Goal: Task Accomplishment & Management: Use online tool/utility

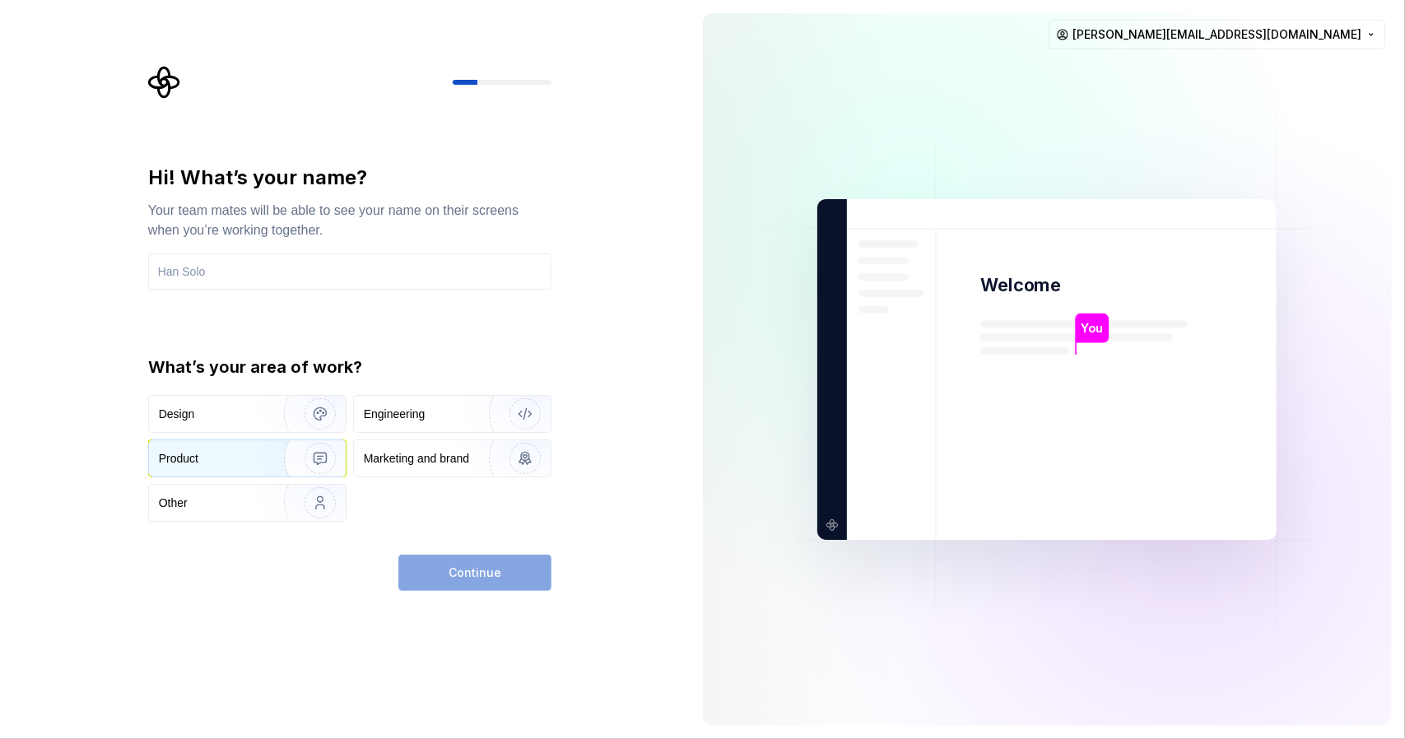
click at [267, 468] on img "button" at bounding box center [309, 458] width 105 height 110
click at [524, 587] on div "Continue" at bounding box center [474, 573] width 153 height 36
click at [290, 279] on input "text" at bounding box center [349, 271] width 403 height 36
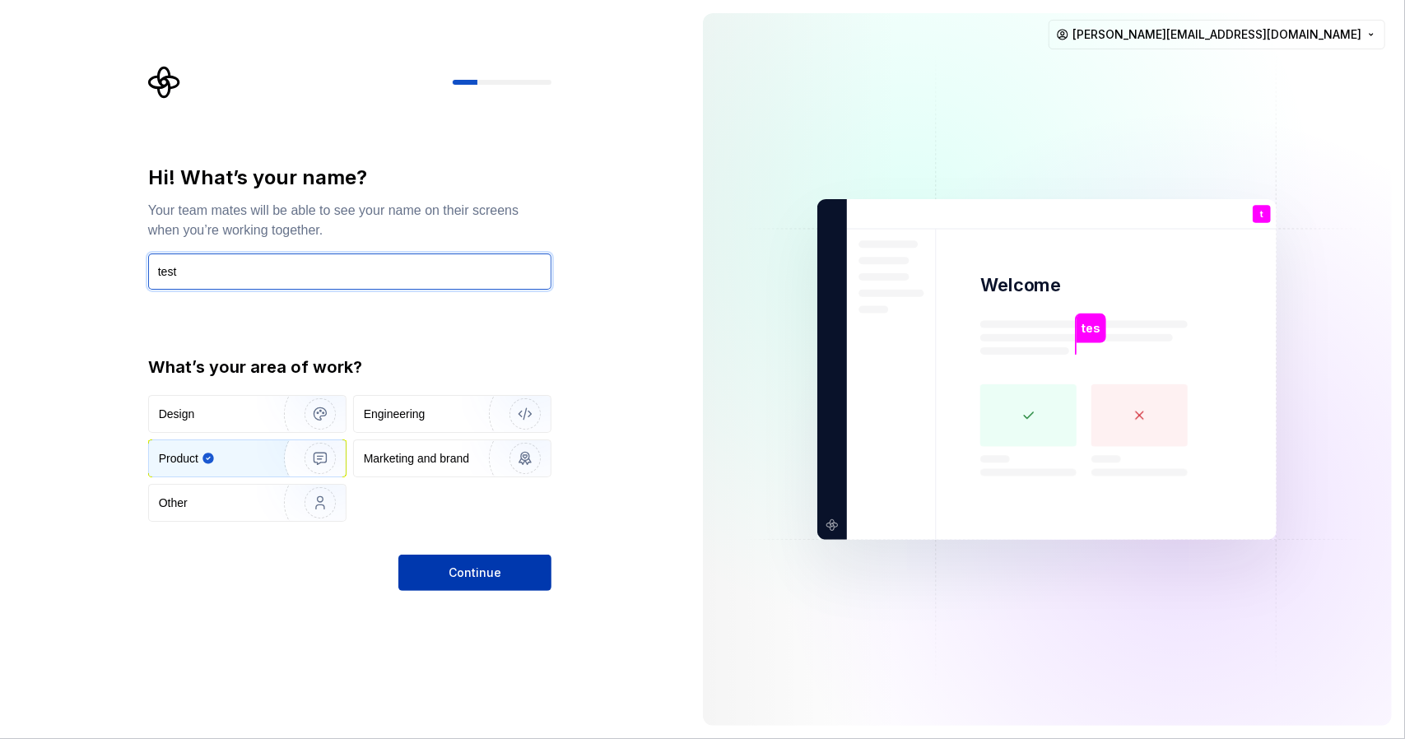
type input "test"
click at [514, 587] on button "Continue" at bounding box center [474, 573] width 153 height 36
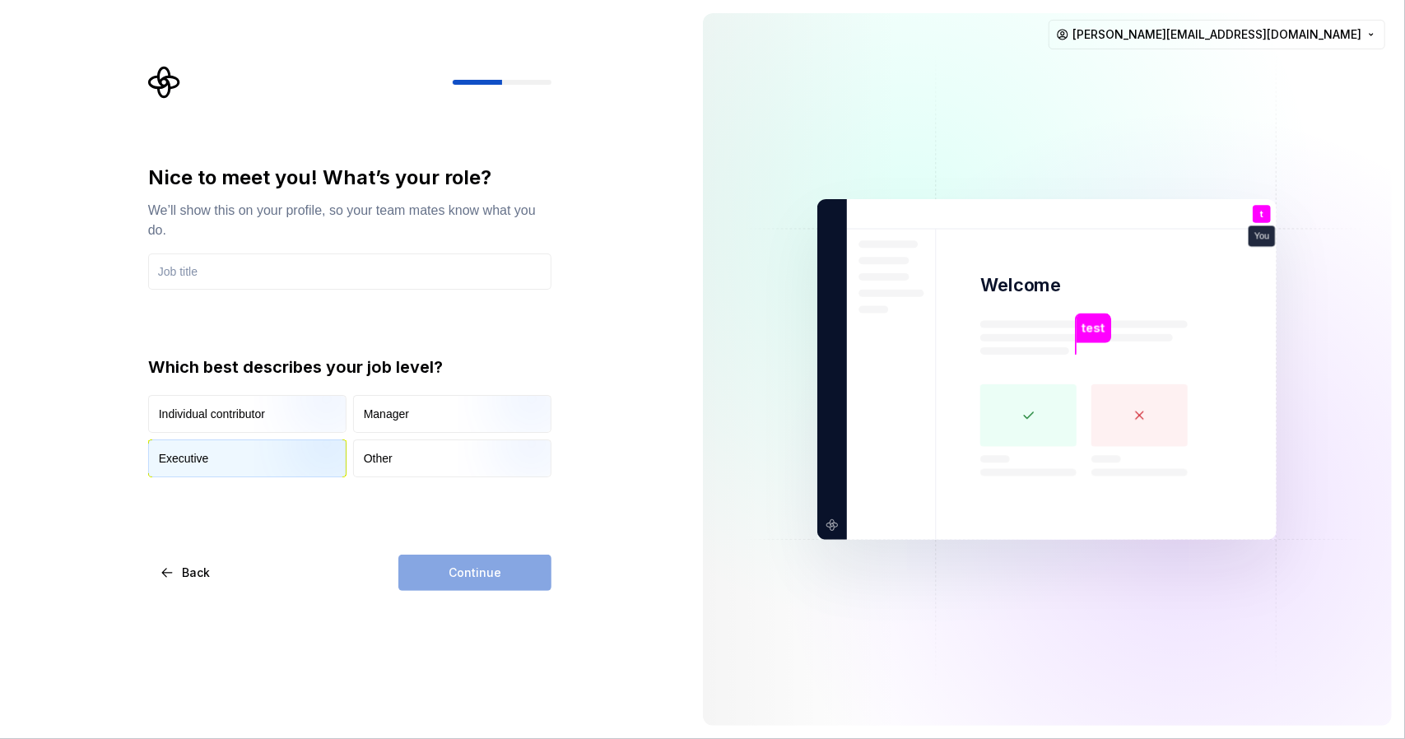
click at [277, 467] on img "button" at bounding box center [305, 479] width 105 height 110
click at [463, 575] on div "Continue" at bounding box center [474, 573] width 153 height 36
drag, startPoint x: 171, startPoint y: 230, endPoint x: 199, endPoint y: 271, distance: 49.1
click at [171, 231] on div "We’ll show this on your profile, so your team mates know what you do." at bounding box center [349, 221] width 403 height 40
click at [201, 274] on input "text" at bounding box center [349, 271] width 403 height 36
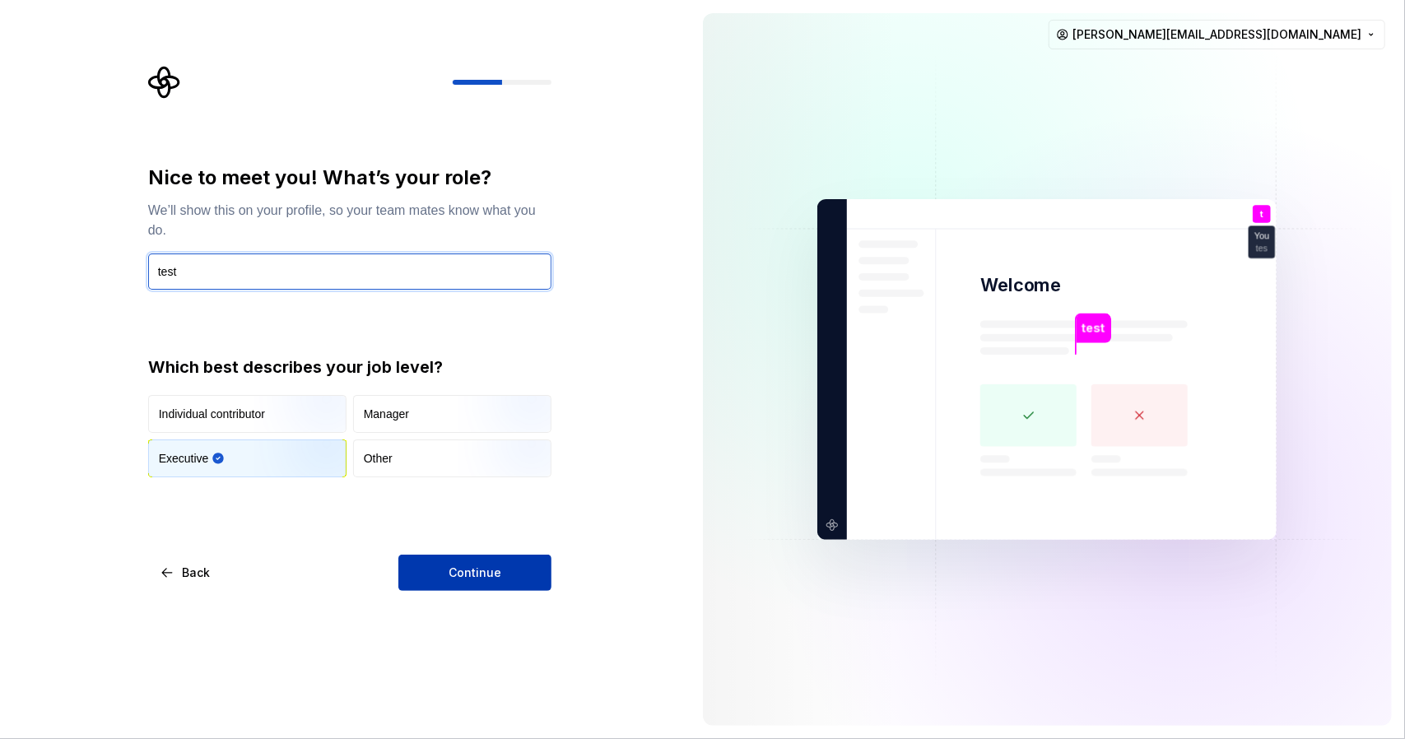
type input "test"
click at [466, 575] on span "Continue" at bounding box center [475, 573] width 53 height 16
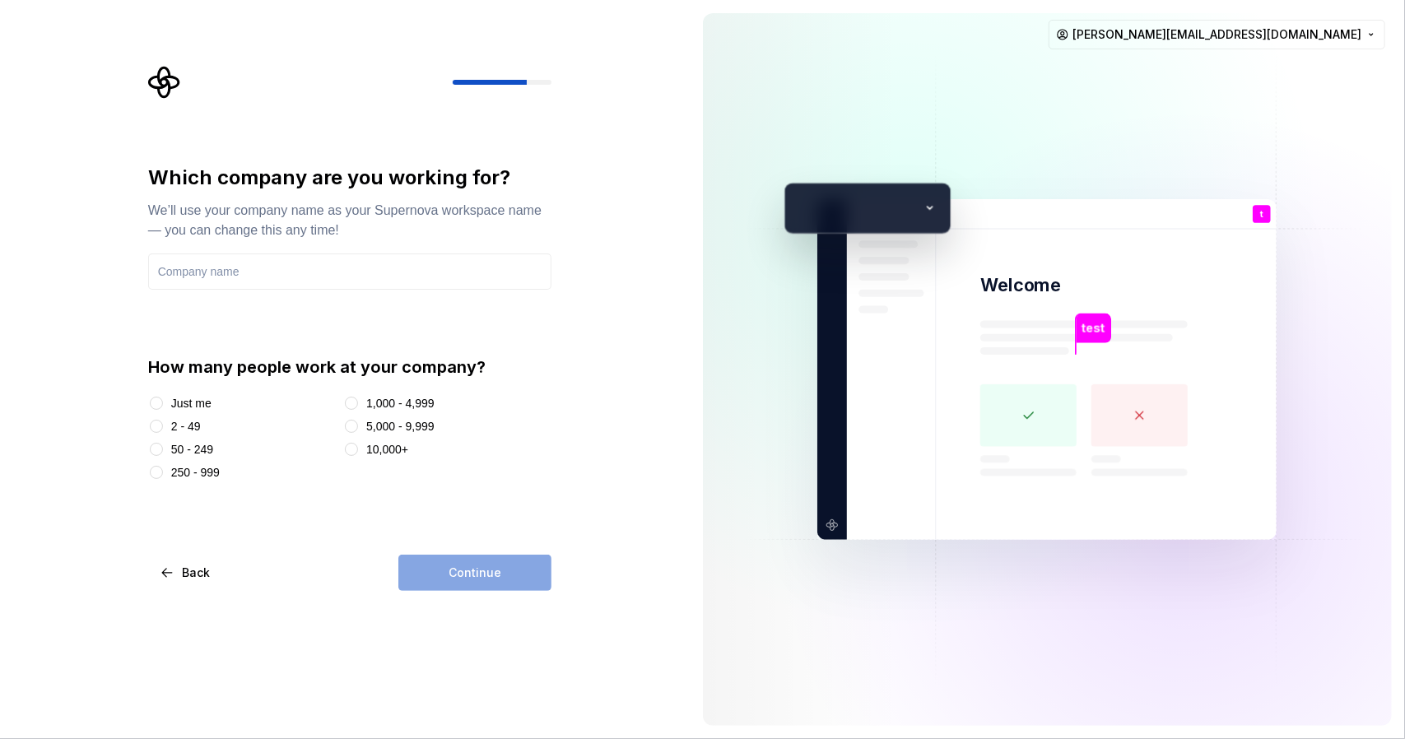
drag, startPoint x: 160, startPoint y: 432, endPoint x: 202, endPoint y: 377, distance: 69.3
click at [160, 431] on div at bounding box center [156, 426] width 16 height 16
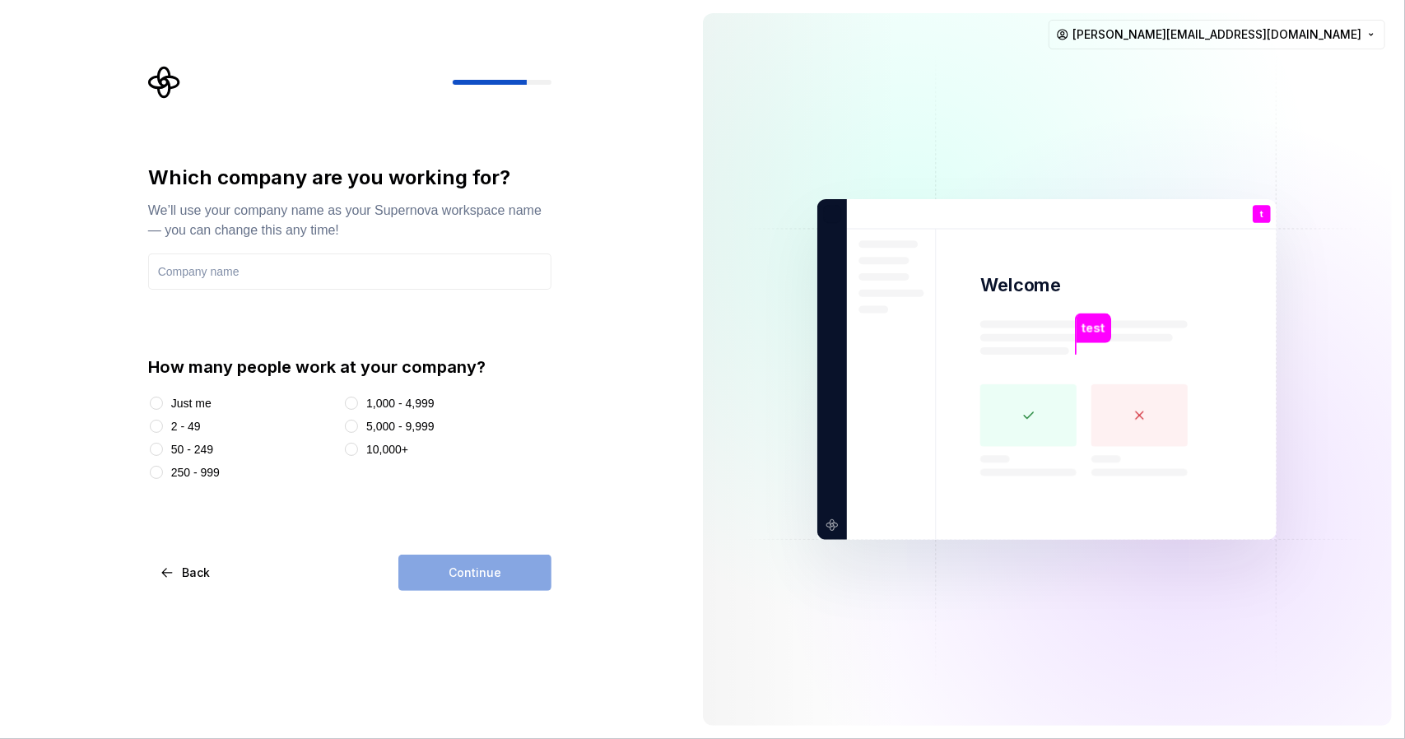
click at [165, 424] on div "2 - 49" at bounding box center [242, 426] width 188 height 16
click at [158, 430] on button "2 - 49" at bounding box center [156, 426] width 13 height 13
drag, startPoint x: 299, startPoint y: 258, endPoint x: 285, endPoint y: 278, distance: 24.9
click at [297, 259] on input "text" at bounding box center [349, 271] width 403 height 36
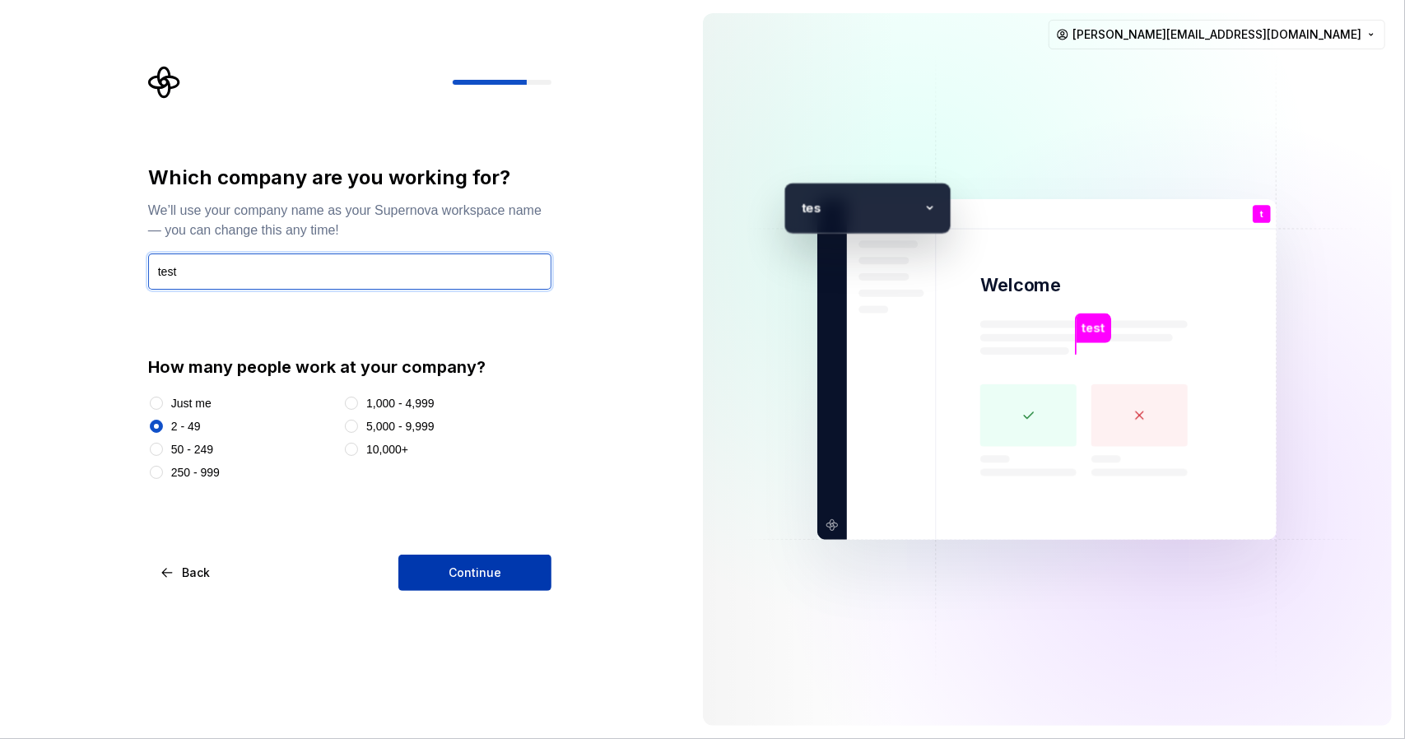
type input "test"
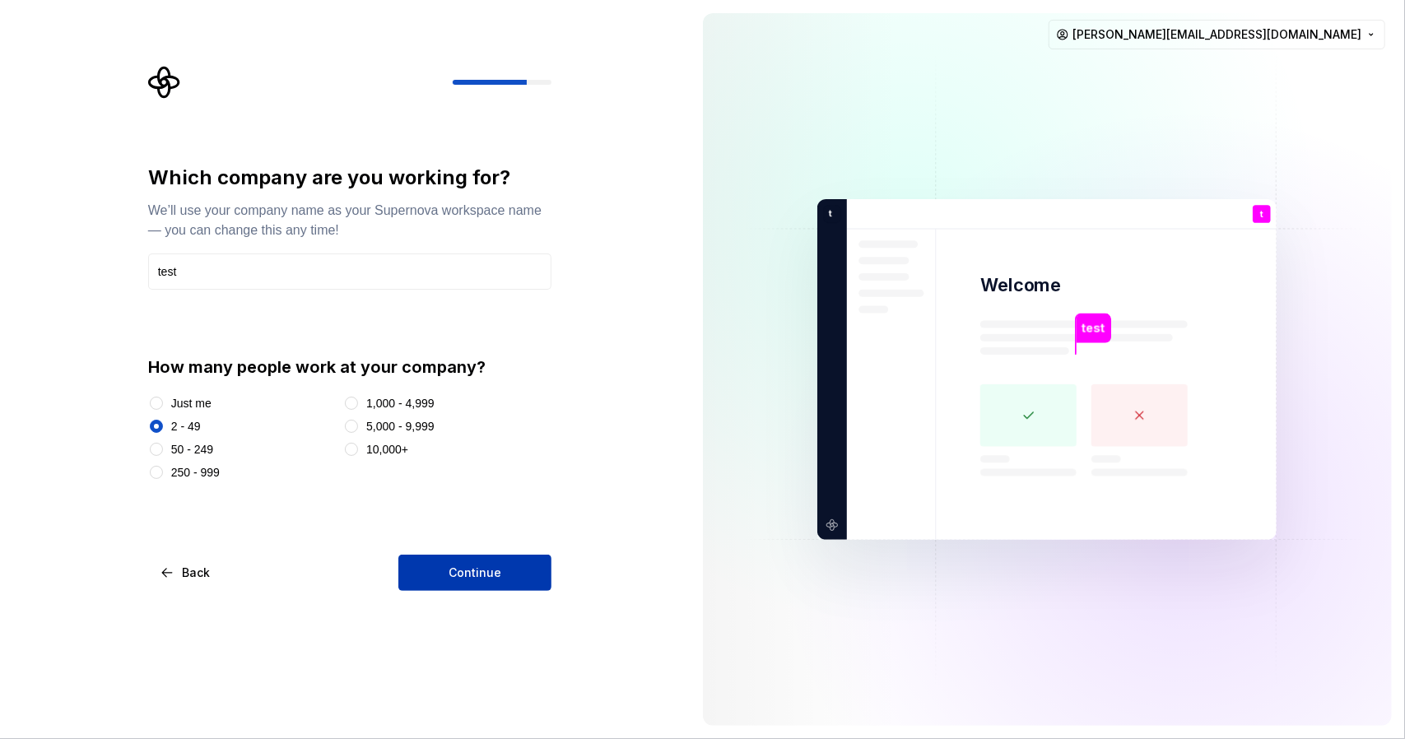
click at [469, 560] on button "Continue" at bounding box center [474, 573] width 153 height 36
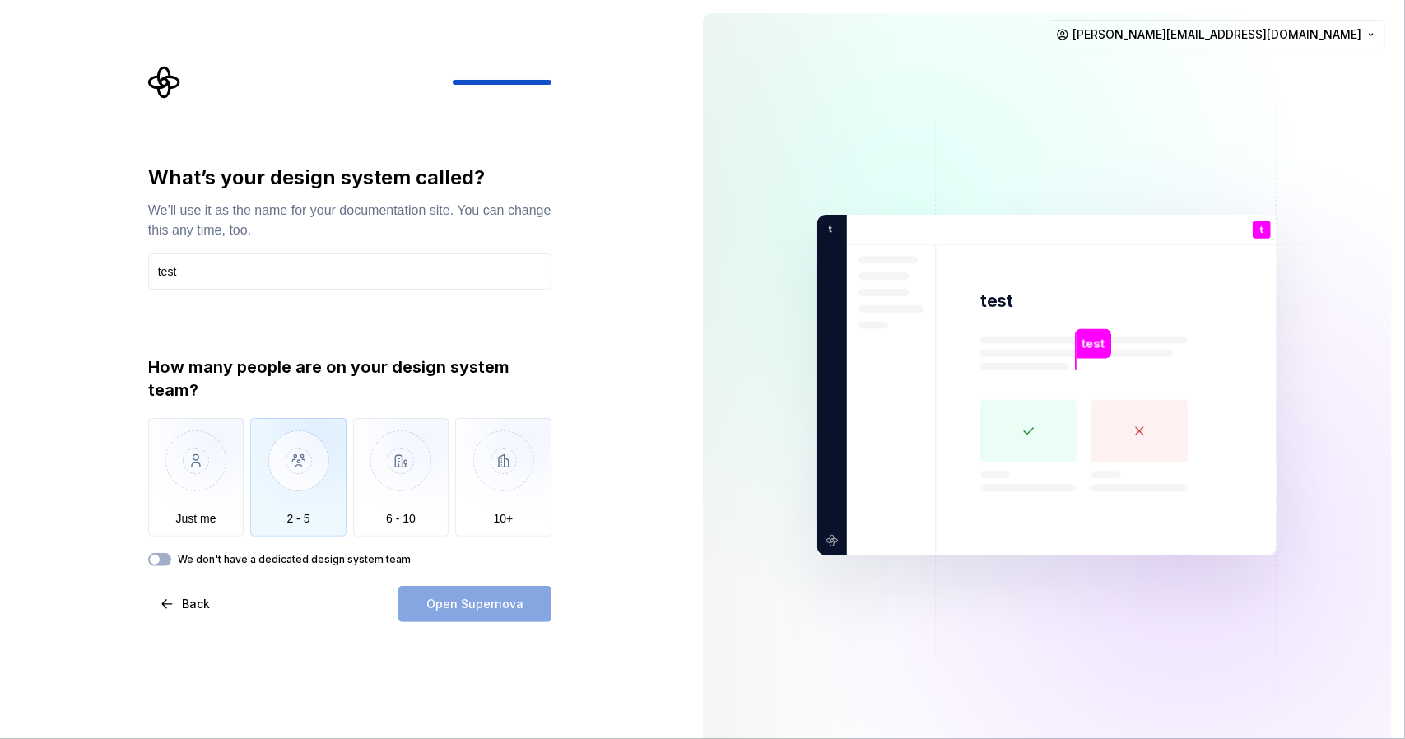
type input "test"
click at [279, 473] on img "button" at bounding box center [298, 473] width 96 height 110
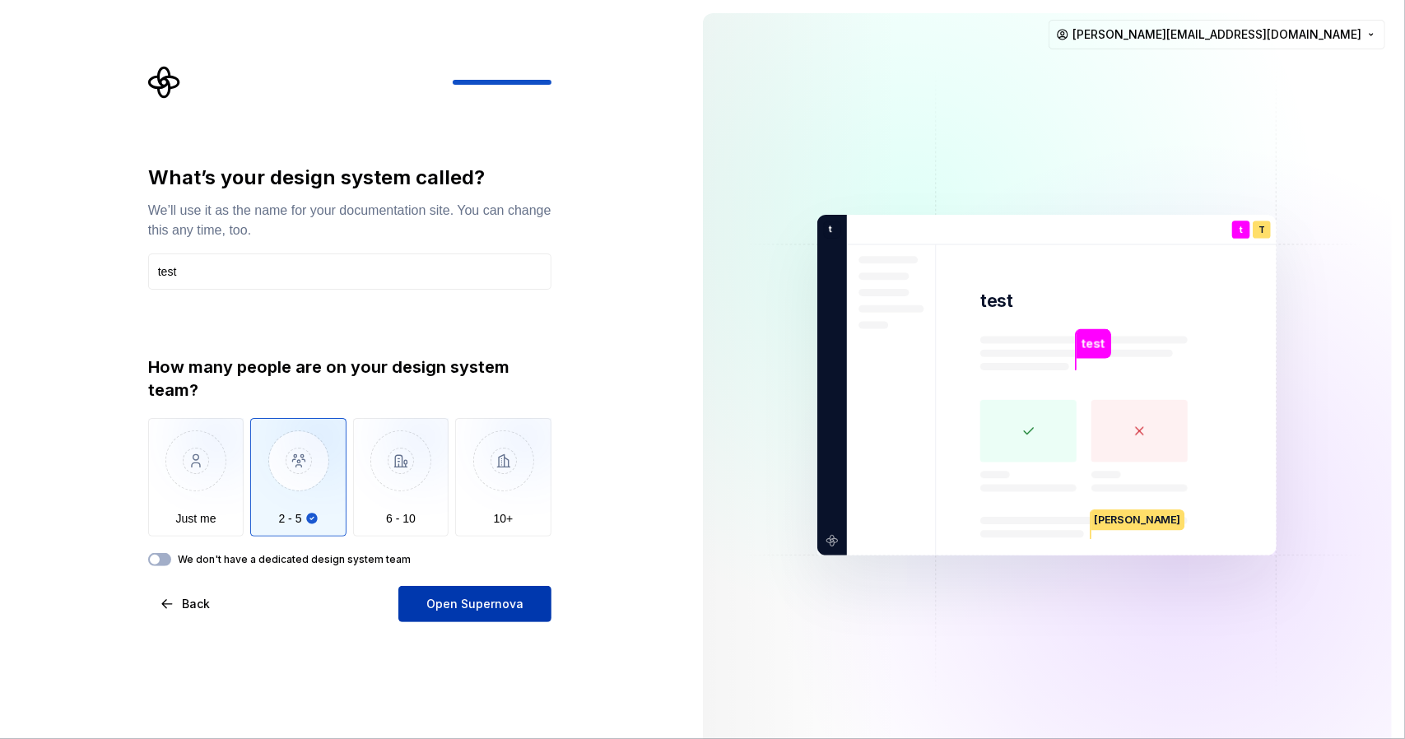
click at [500, 611] on span "Open Supernova" at bounding box center [474, 604] width 97 height 16
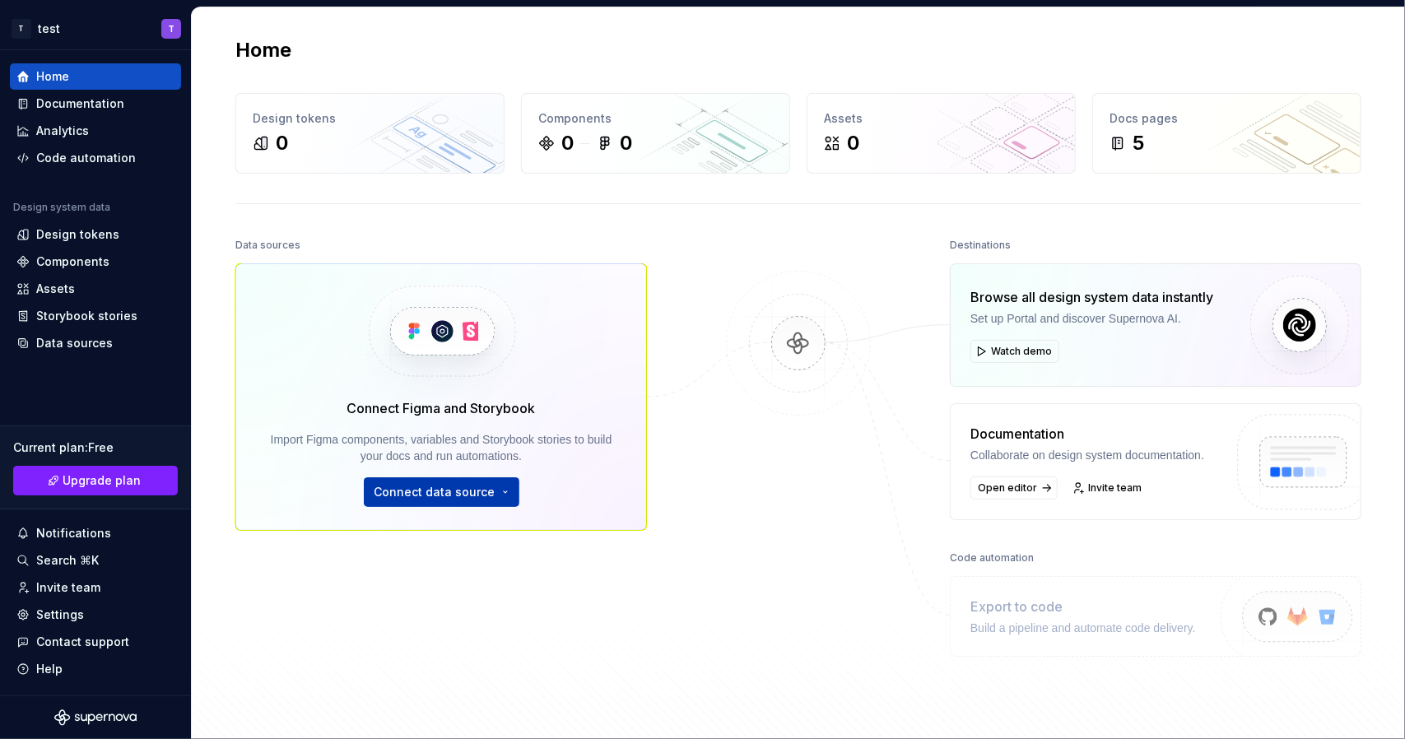
click at [477, 491] on span "Connect data source" at bounding box center [434, 492] width 121 height 16
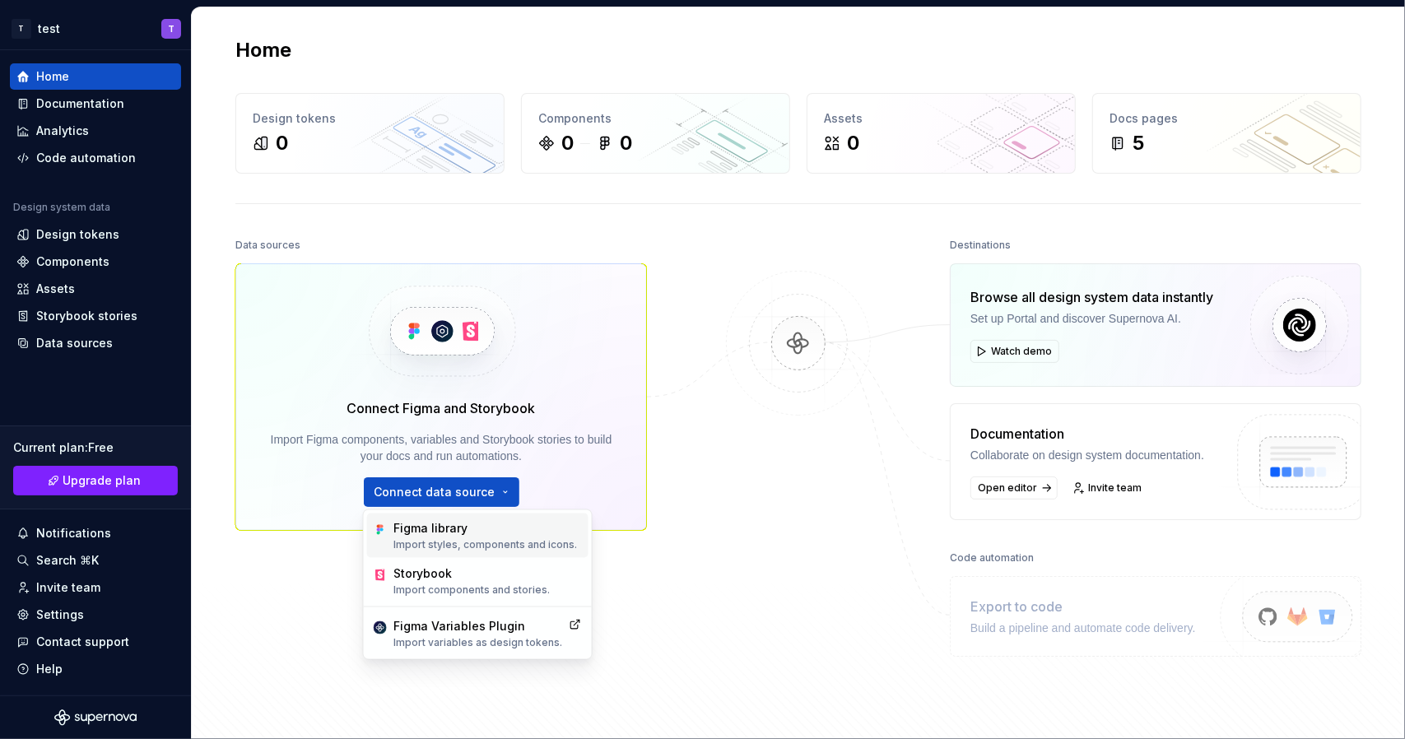
click at [507, 541] on p "Import styles, components and icons." at bounding box center [485, 544] width 184 height 13
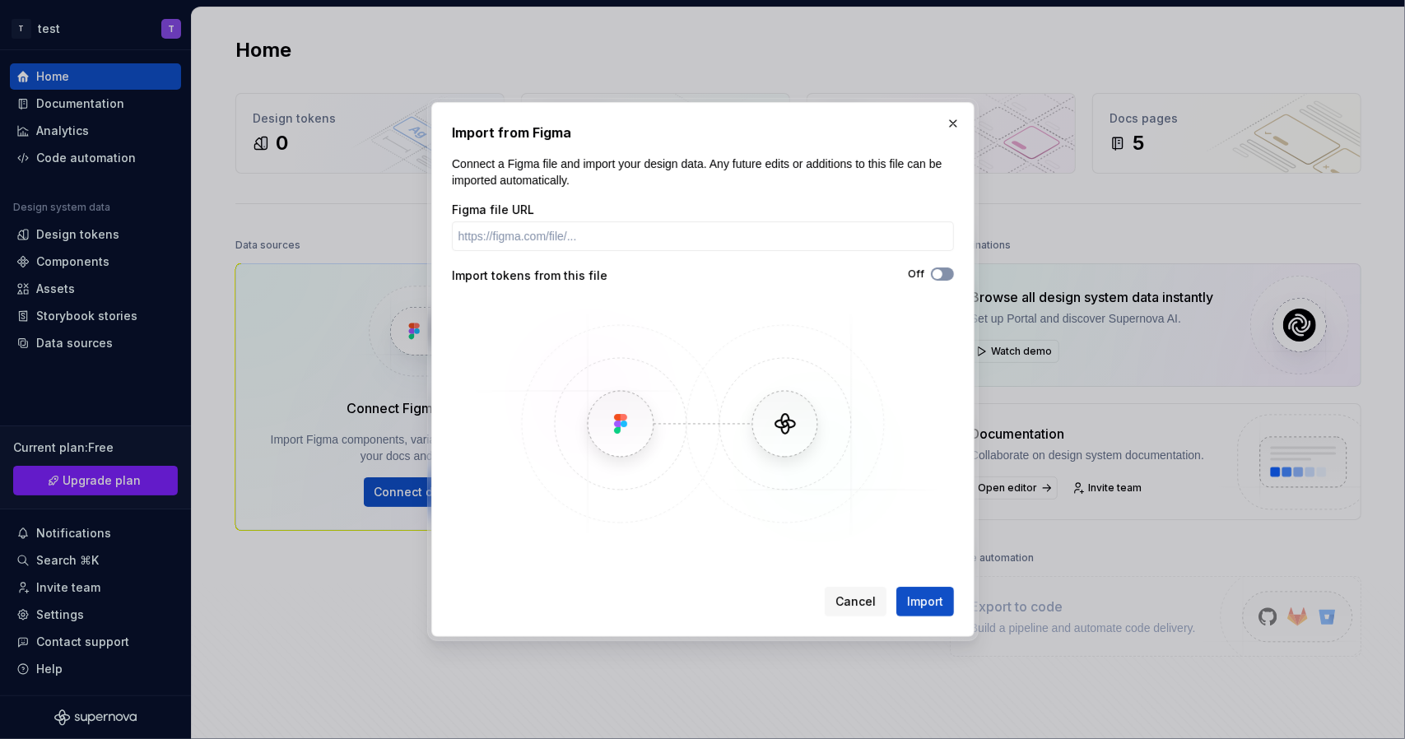
click at [942, 272] on icon "button" at bounding box center [937, 274] width 13 height 10
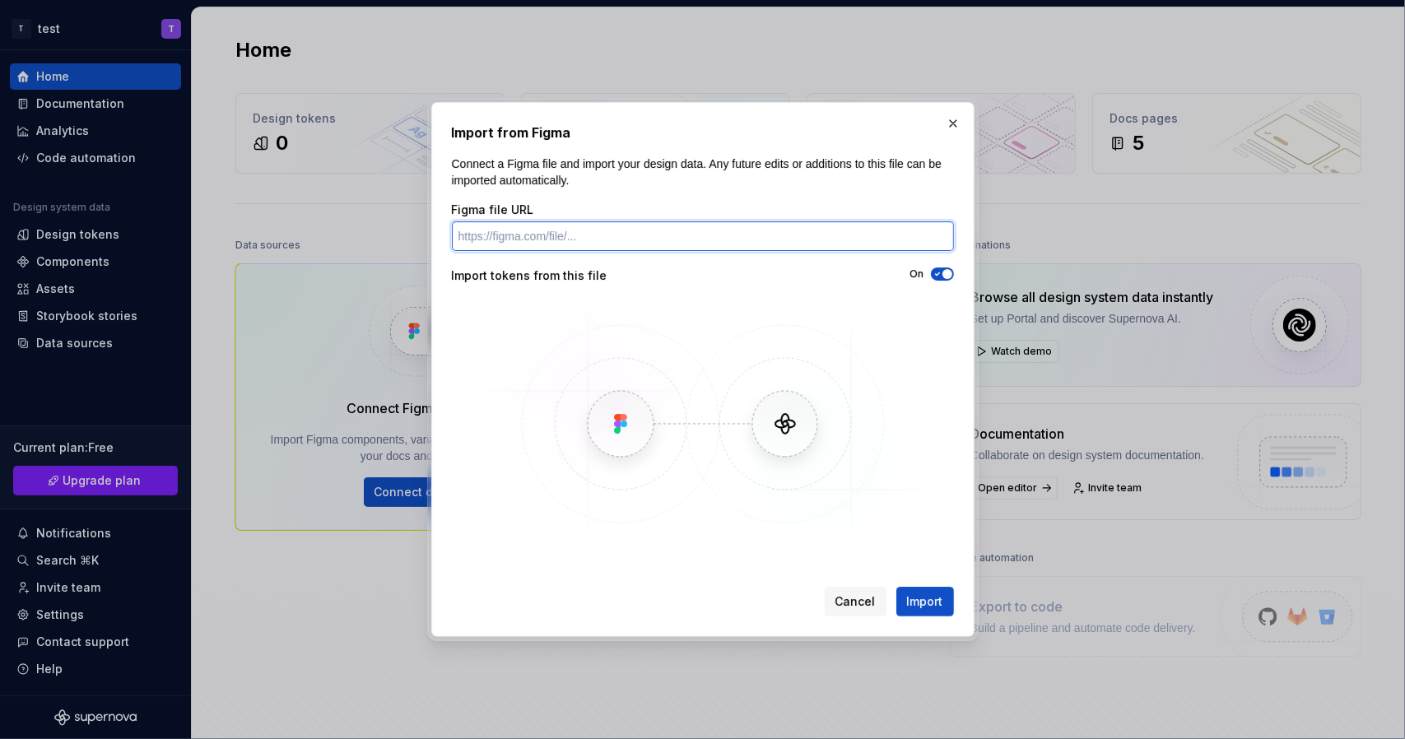
click at [616, 233] on input "Figma file URL" at bounding box center [703, 236] width 502 height 30
paste input "https://www.figma.com/design/vs2YyWz4jX6NQGomil1EX7/N1Casino.gr-v.3--%3E-Landin…"
type input "https://www.figma.com/design/vs2YyWz4jX6NQGomil1EX7/N1Casino.gr-v.3--%3E-Landin…"
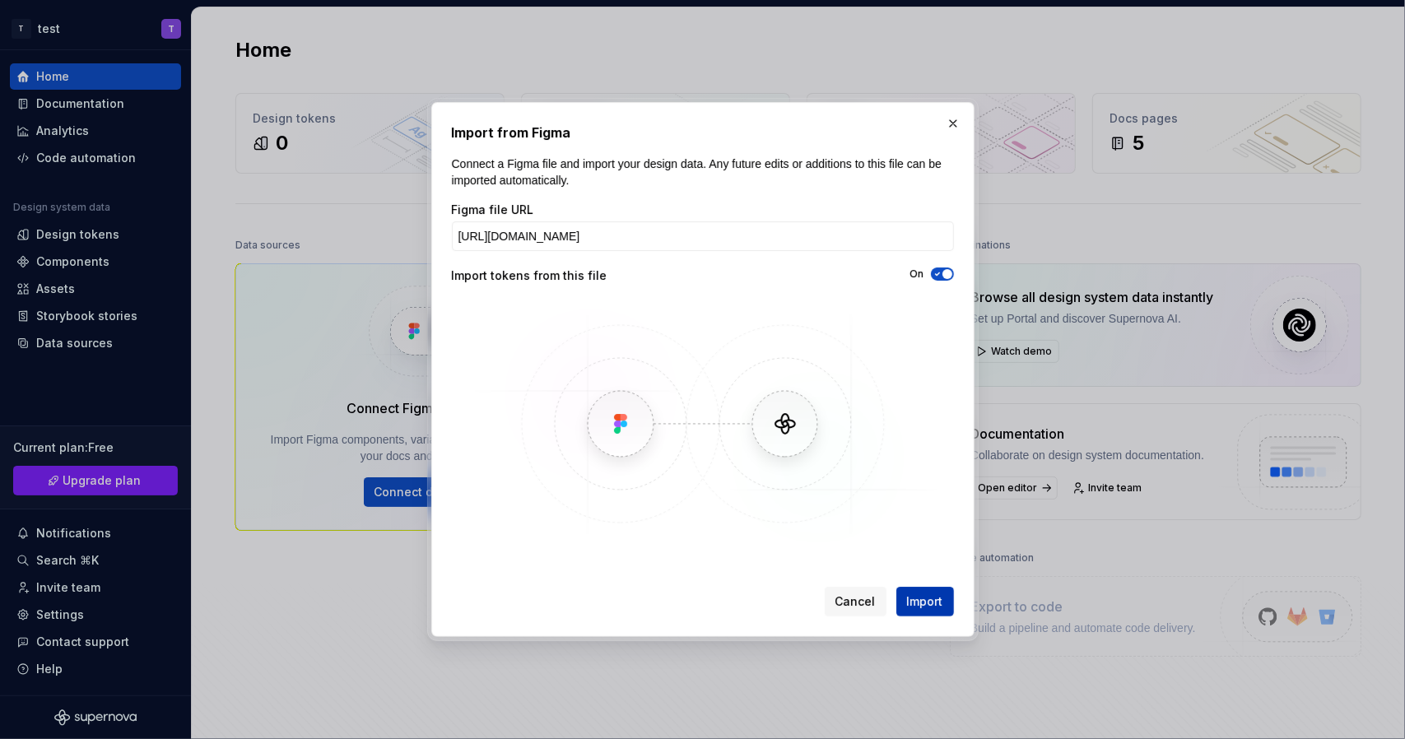
scroll to position [0, 0]
click at [940, 601] on span "Import" at bounding box center [925, 601] width 36 height 16
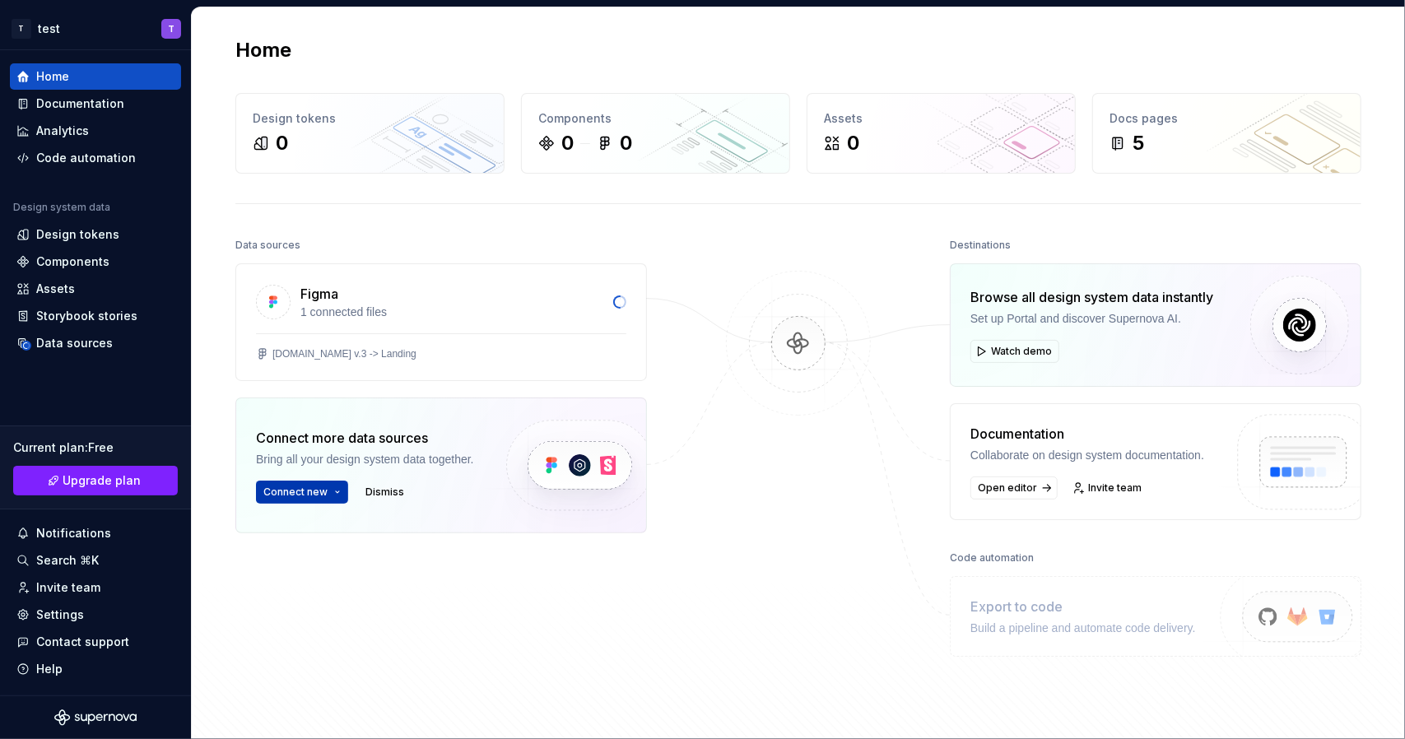
click at [292, 499] on span "Connect new" at bounding box center [295, 492] width 64 height 13
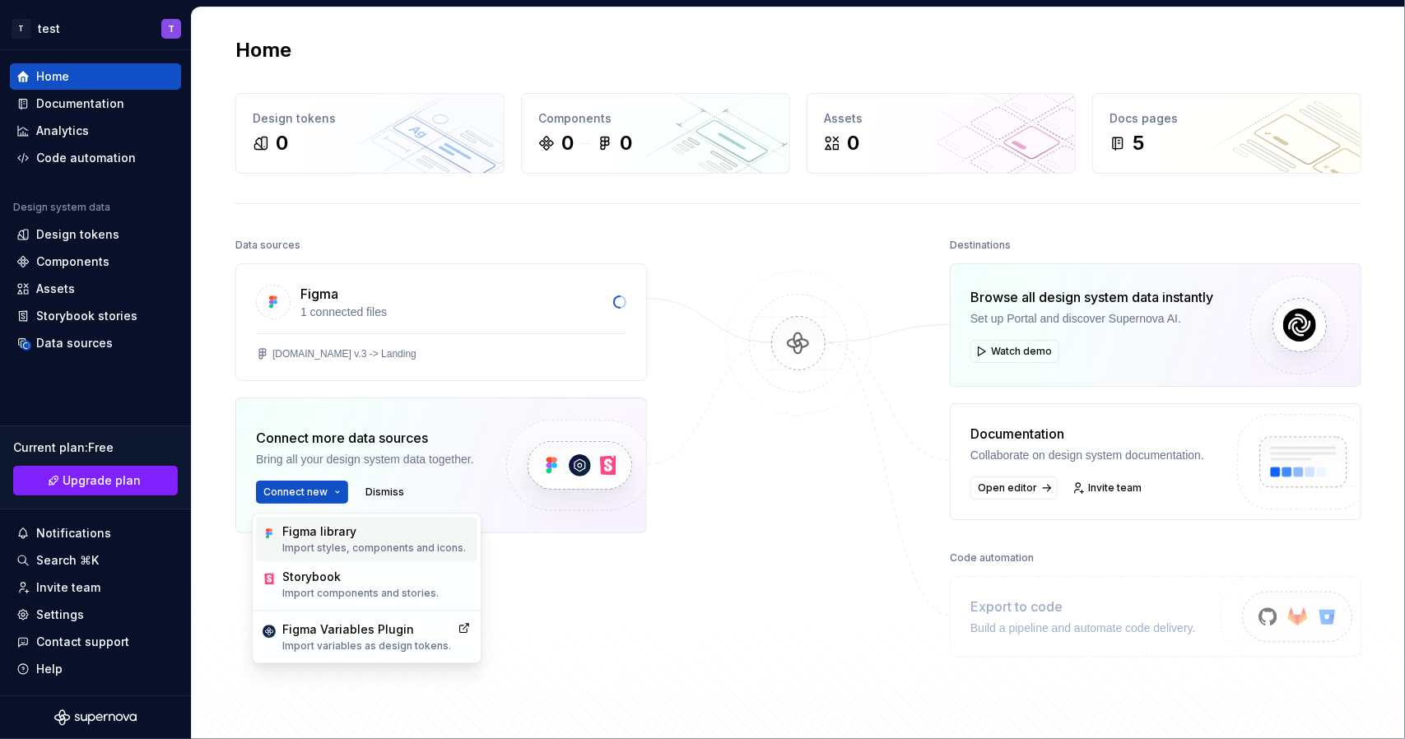
click at [365, 538] on div "Figma library" at bounding box center [374, 531] width 184 height 16
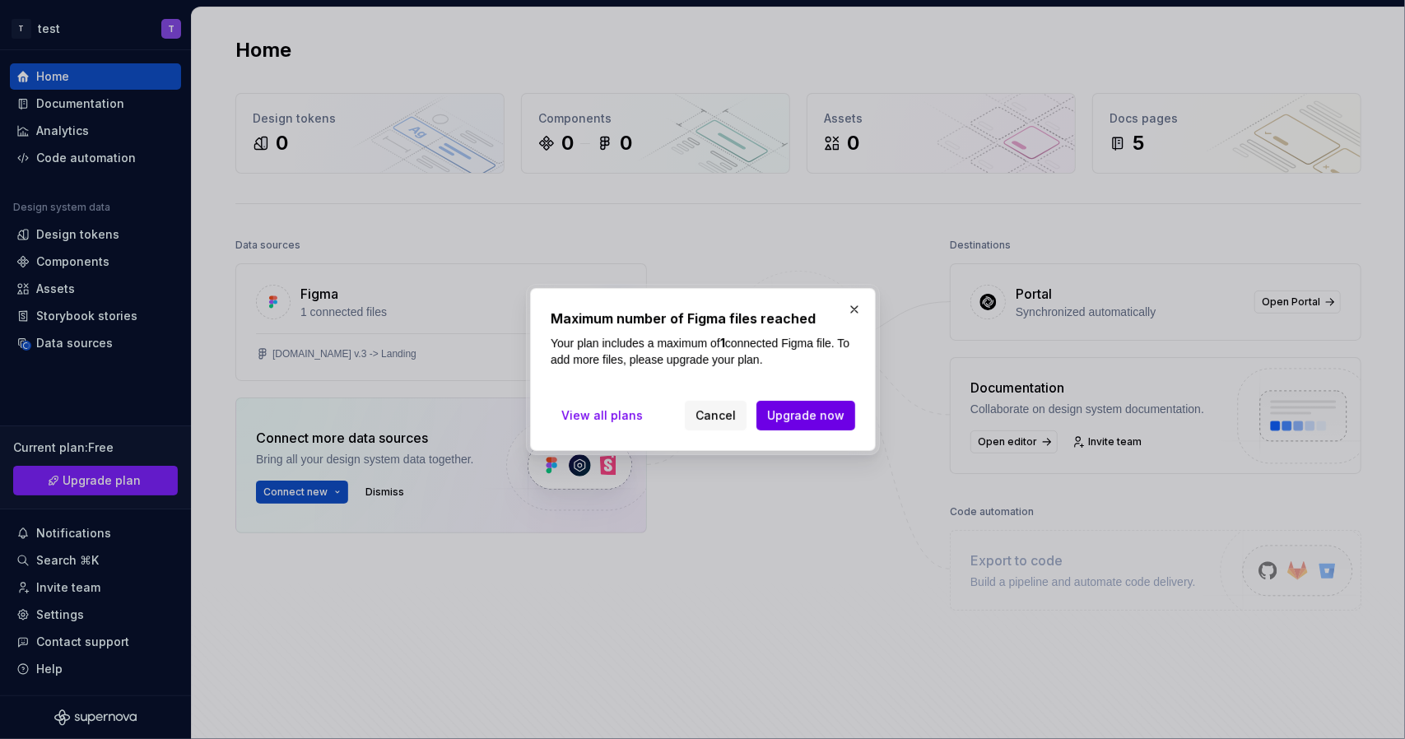
click at [826, 416] on span "Upgrade now" at bounding box center [805, 415] width 77 height 16
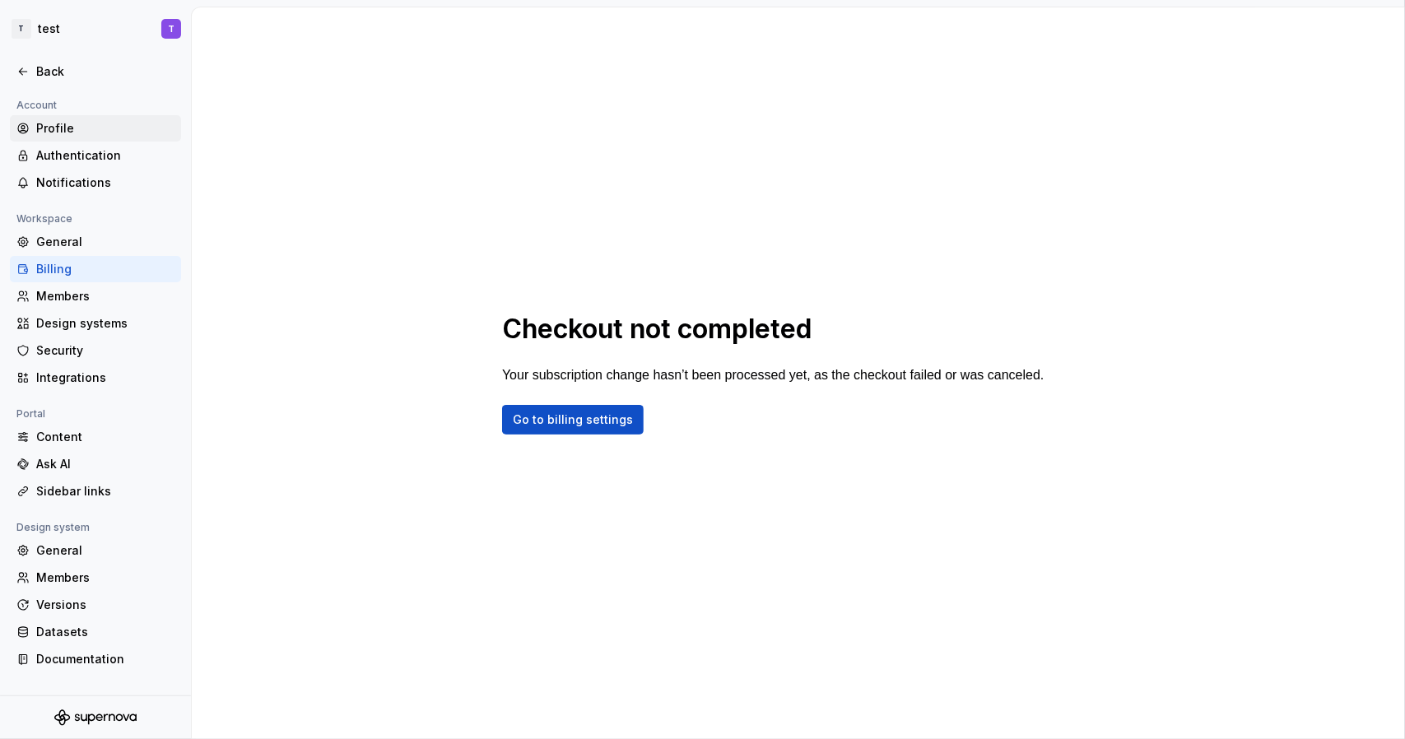
click at [81, 119] on div "Profile" at bounding box center [95, 128] width 171 height 26
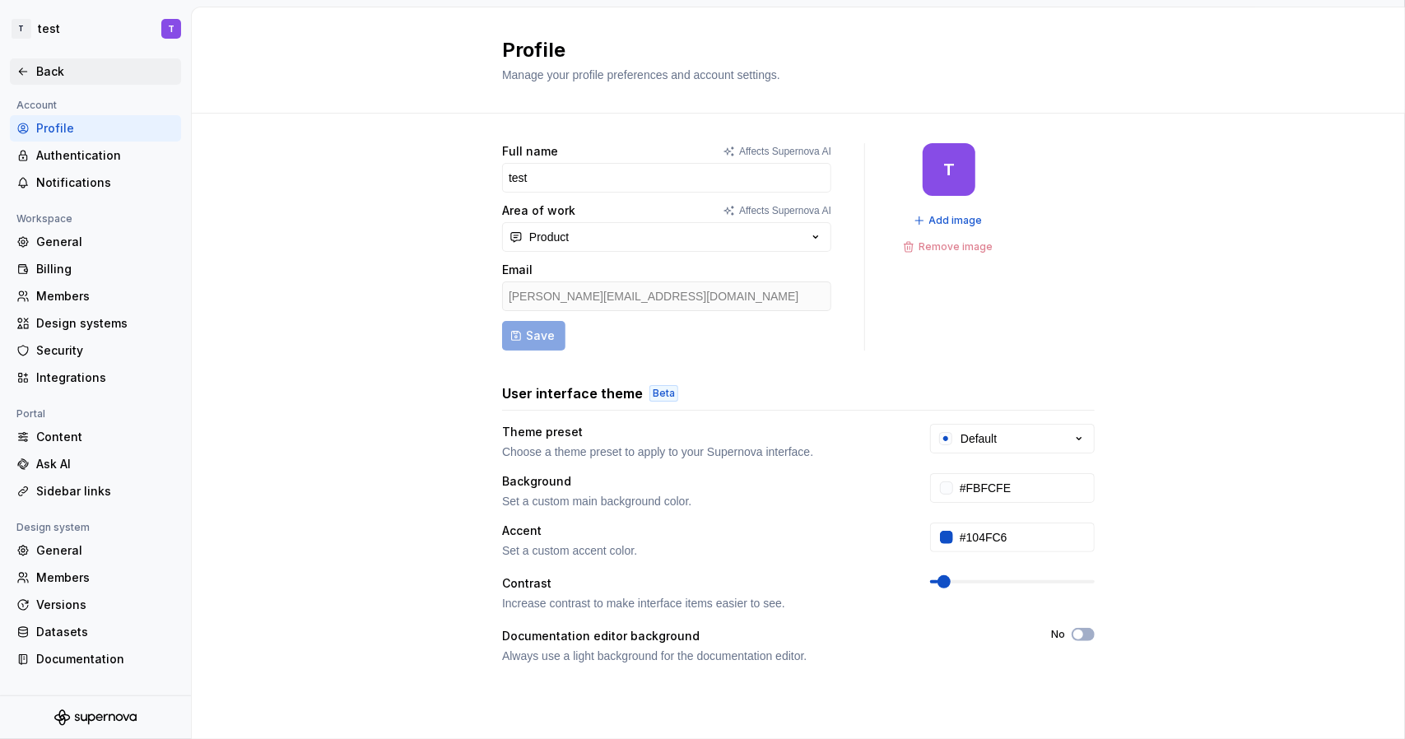
click at [58, 81] on div "Back" at bounding box center [95, 71] width 171 height 26
